Goal: Task Accomplishment & Management: Complete application form

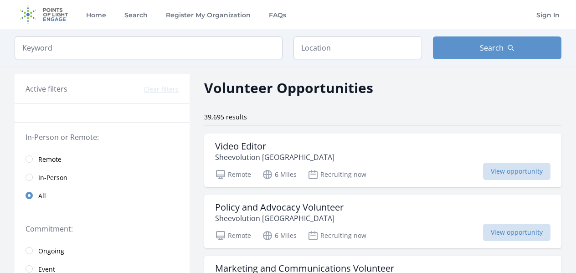
scroll to position [26, 0]
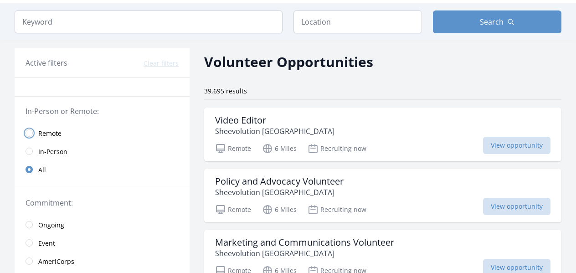
click at [32, 133] on input "radio" at bounding box center [29, 132] width 7 height 7
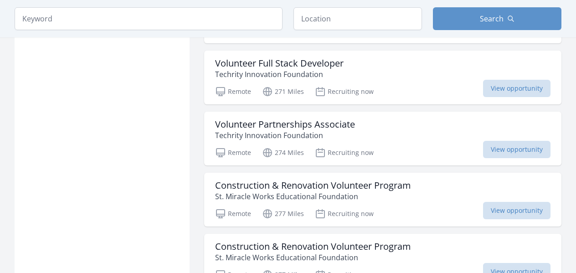
scroll to position [937, 0]
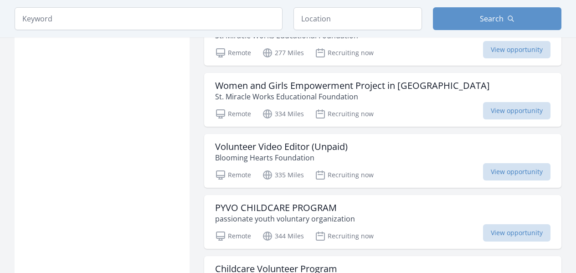
scroll to position [2259, 0]
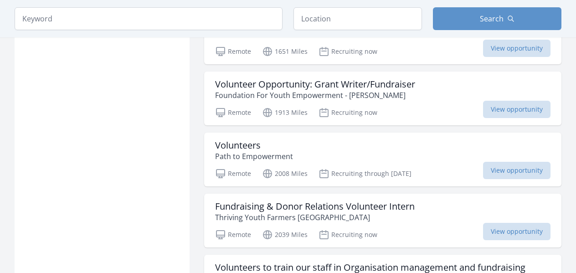
scroll to position [3506, 0]
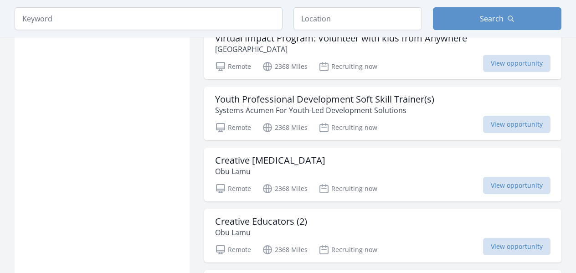
scroll to position [4835, 0]
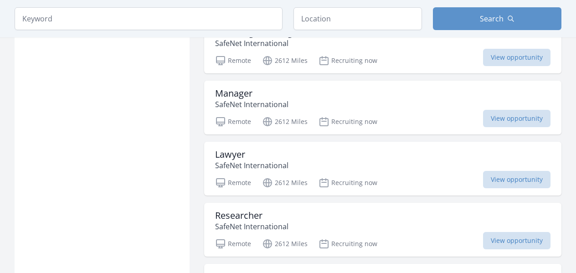
scroll to position [6042, 0]
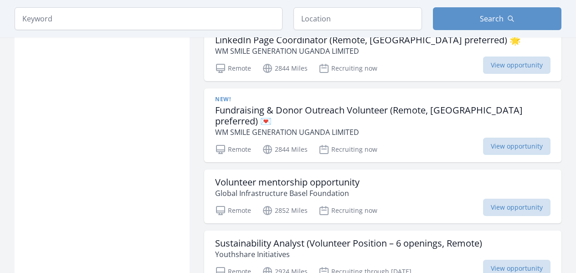
scroll to position [7298, 0]
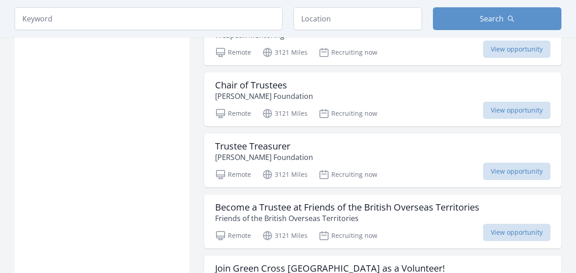
scroll to position [8514, 0]
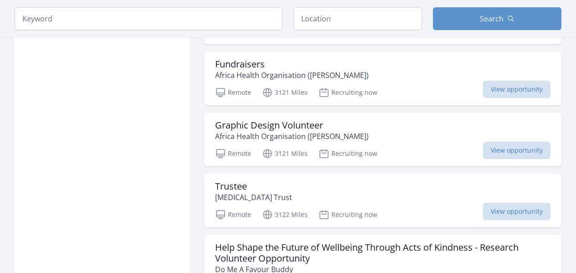
scroll to position [9416, 0]
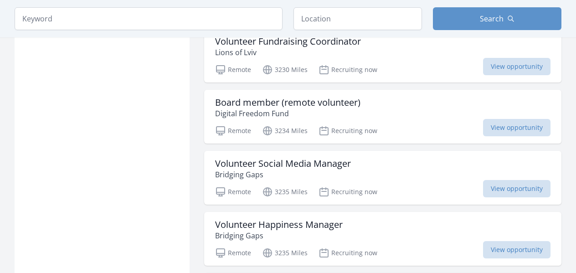
scroll to position [10918, 0]
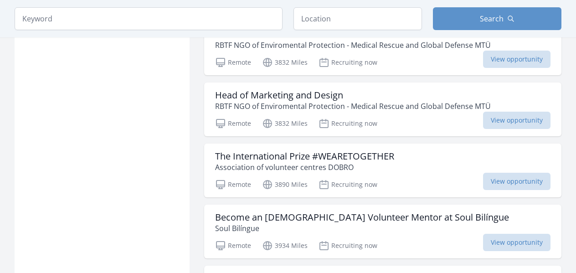
scroll to position [12228, 0]
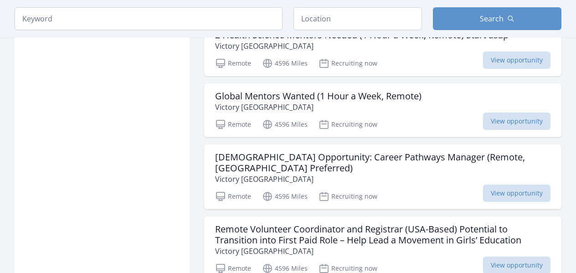
scroll to position [13373, 0]
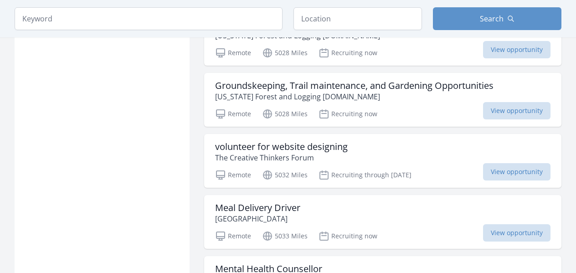
scroll to position [14811, 0]
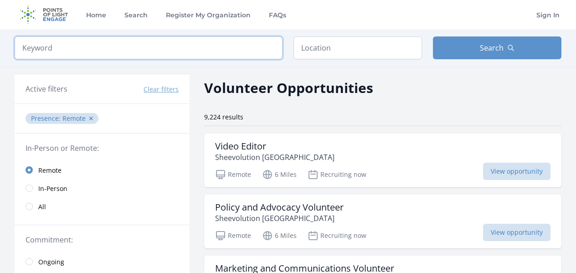
click at [252, 49] on input "search" at bounding box center [149, 47] width 268 height 23
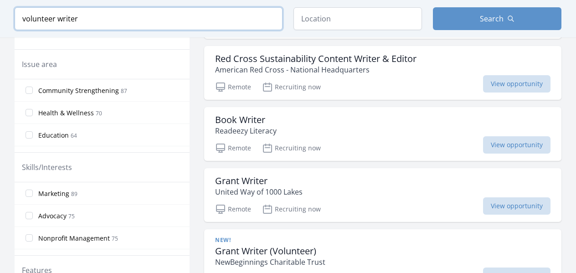
scroll to position [285, 0]
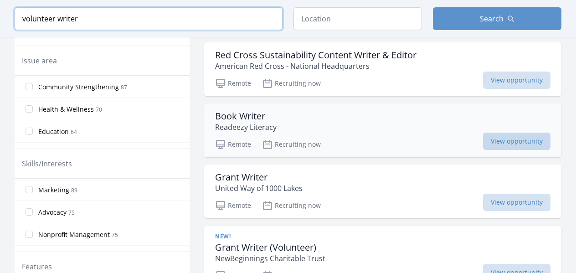
type input "volunteer writer"
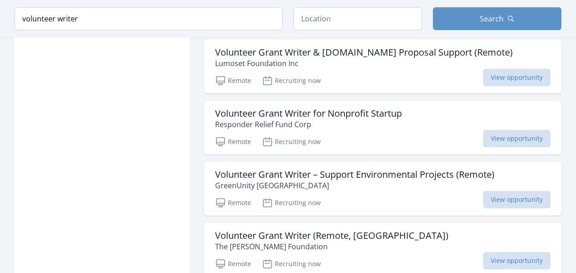
scroll to position [761, 0]
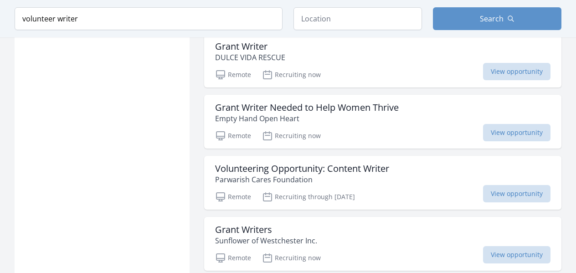
scroll to position [2250, 0]
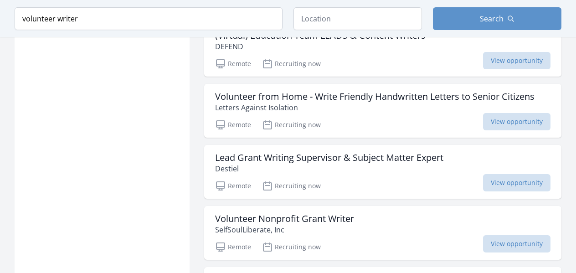
scroll to position [3556, 0]
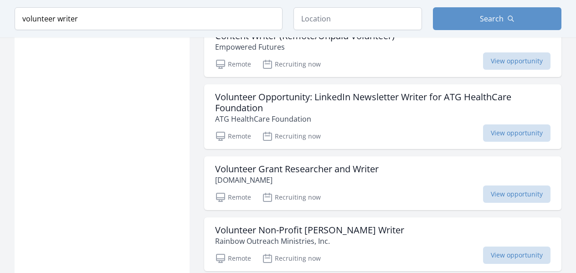
scroll to position [4303, 0]
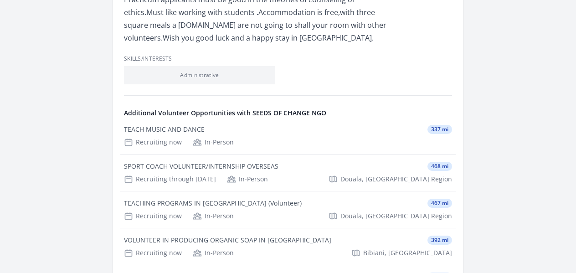
scroll to position [437, 0]
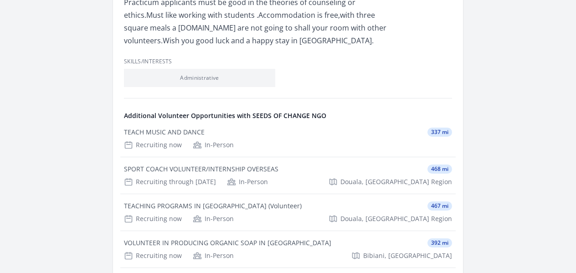
click at [204, 69] on li "Administrative" at bounding box center [199, 78] width 151 height 18
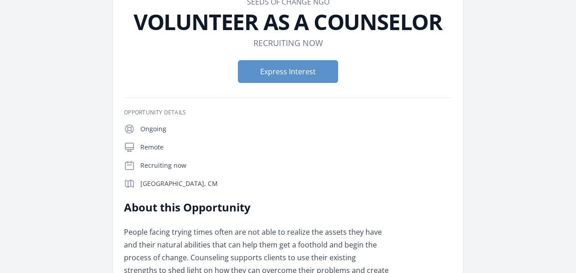
scroll to position [0, 0]
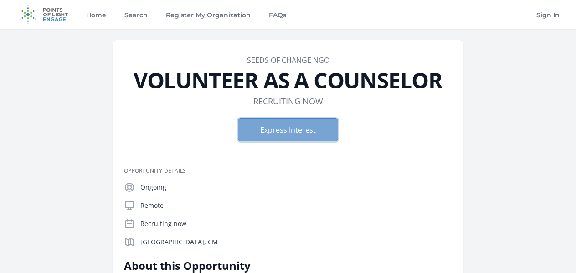
click at [306, 125] on button "Express Interest" at bounding box center [288, 129] width 100 height 23
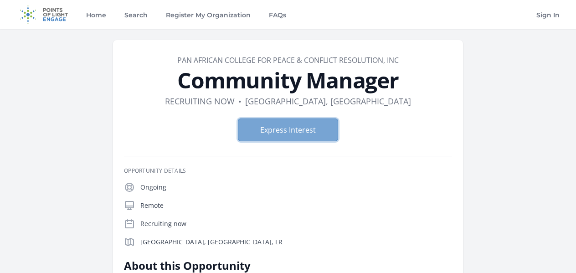
click at [309, 126] on button "Express Interest" at bounding box center [288, 129] width 100 height 23
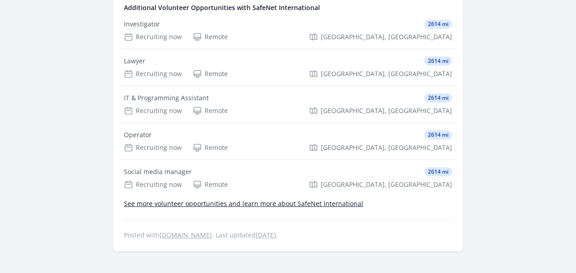
scroll to position [587, 0]
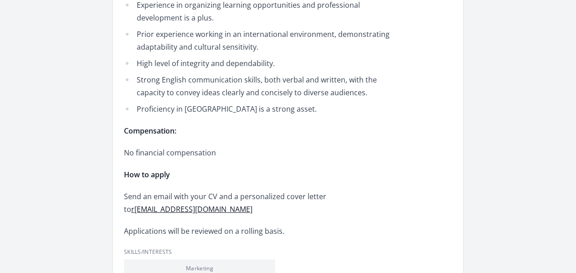
scroll to position [773, 0]
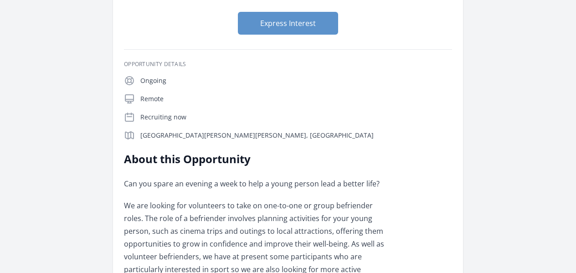
scroll to position [138, 0]
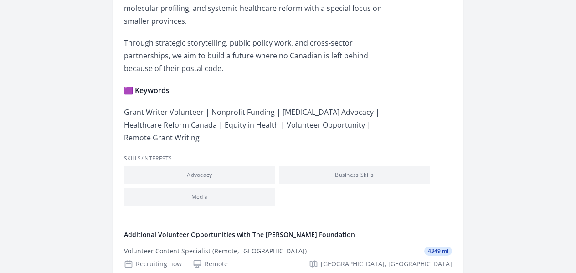
scroll to position [1398, 0]
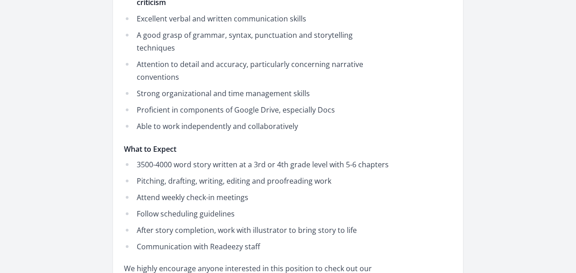
scroll to position [616, 0]
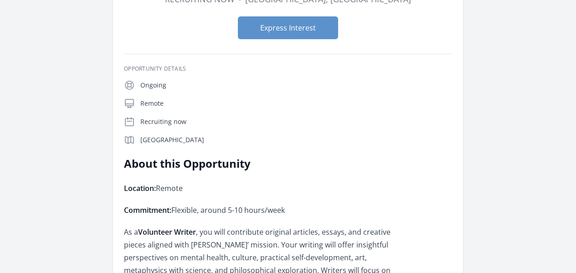
scroll to position [126, 0]
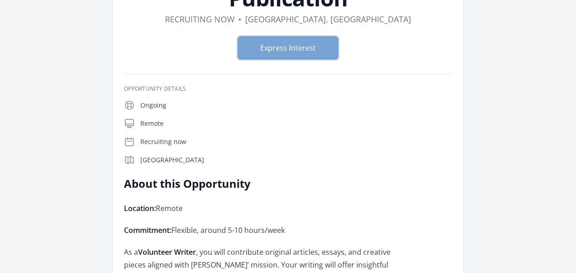
click at [275, 56] on button "Express Interest" at bounding box center [288, 47] width 100 height 23
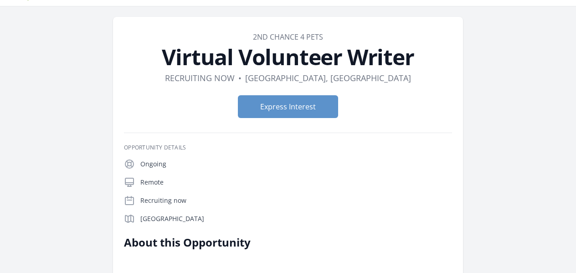
scroll to position [6, 0]
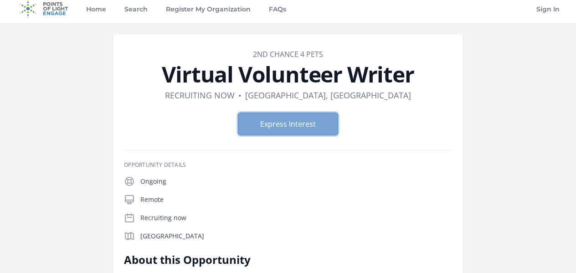
click at [310, 125] on button "Express Interest" at bounding box center [288, 124] width 100 height 23
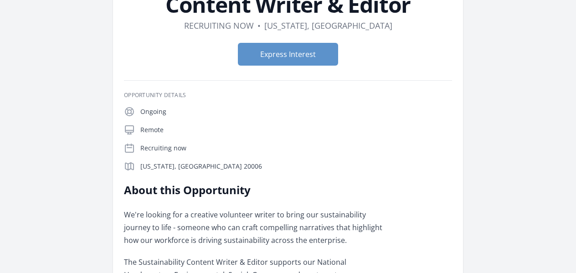
scroll to position [95, 0]
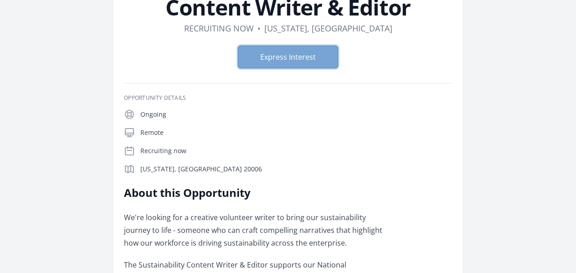
click at [295, 51] on button "Express Interest" at bounding box center [288, 57] width 100 height 23
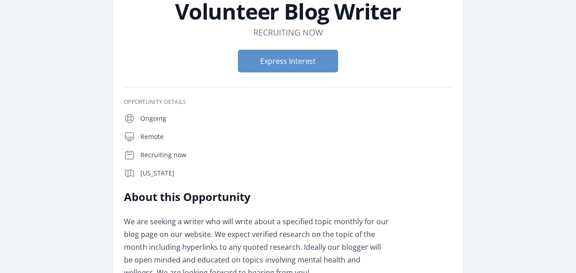
scroll to position [67, 0]
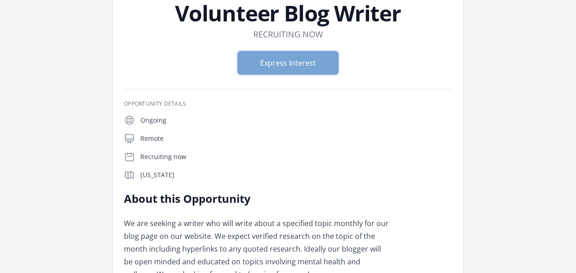
click at [302, 63] on button "Express Interest" at bounding box center [288, 62] width 100 height 23
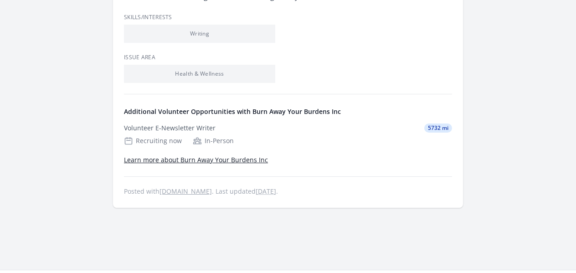
scroll to position [0, 0]
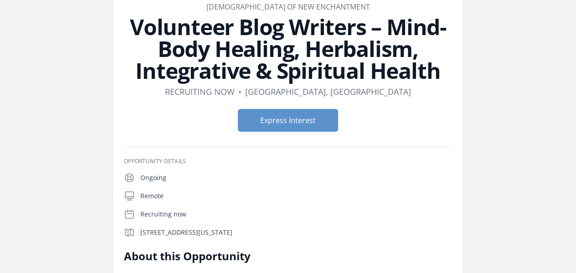
scroll to position [12, 0]
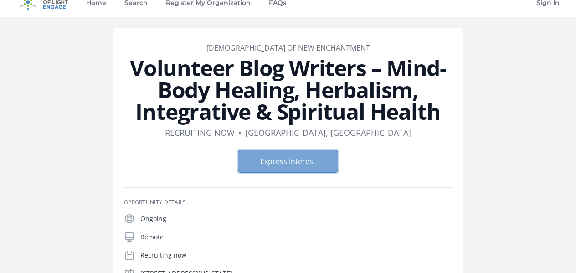
click at [311, 161] on button "Express Interest" at bounding box center [288, 161] width 100 height 23
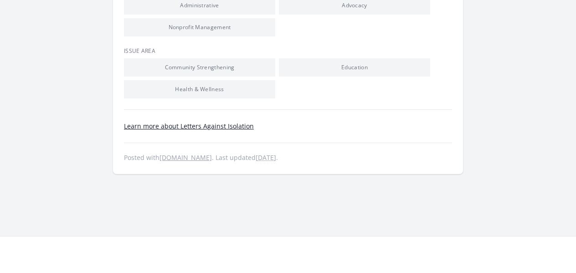
scroll to position [1652, 0]
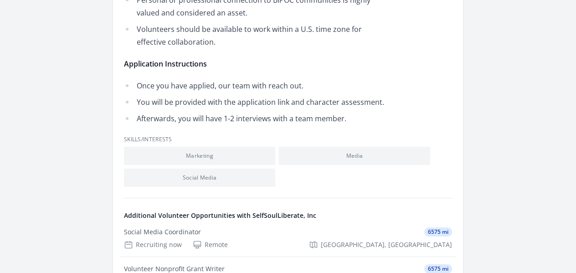
scroll to position [988, 0]
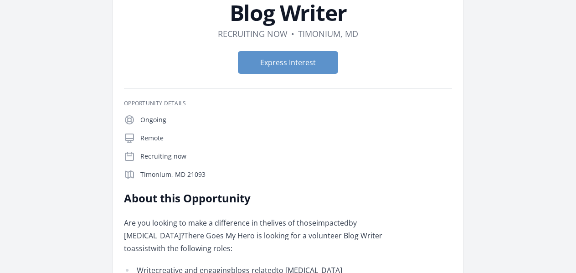
scroll to position [63, 0]
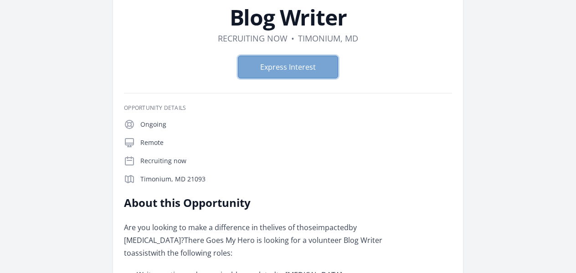
click at [316, 59] on button "Express Interest" at bounding box center [288, 67] width 100 height 23
